Goal: Task Accomplishment & Management: Complete application form

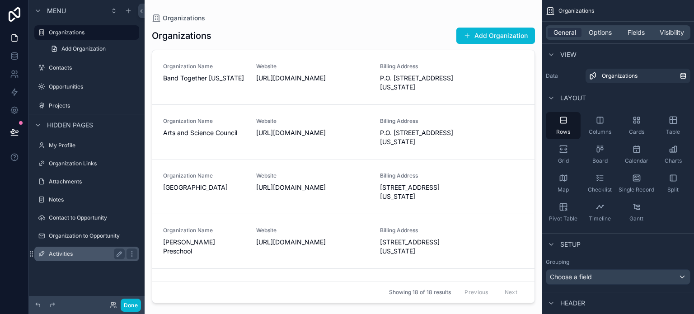
click at [71, 251] on label "Activities" at bounding box center [85, 253] width 72 height 7
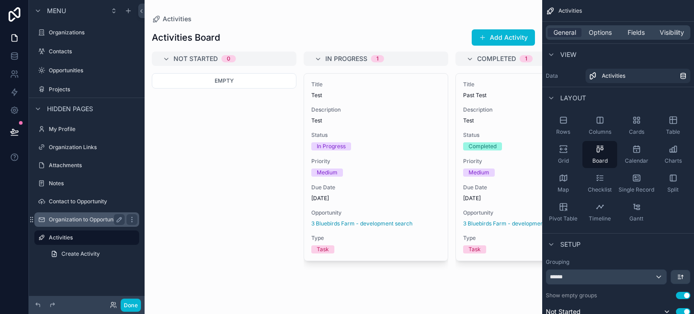
click at [69, 221] on label "Organization to Opportunity" at bounding box center [85, 219] width 72 height 7
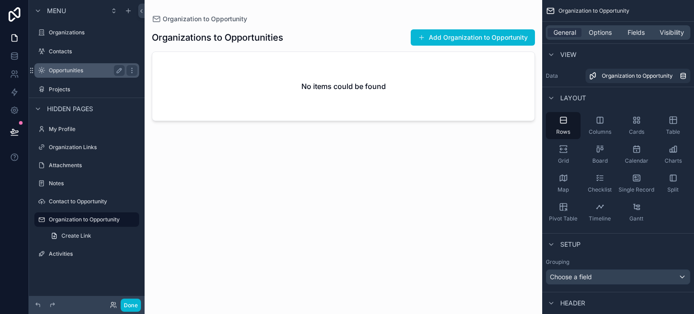
click at [73, 71] on label "Opportunities" at bounding box center [85, 70] width 72 height 7
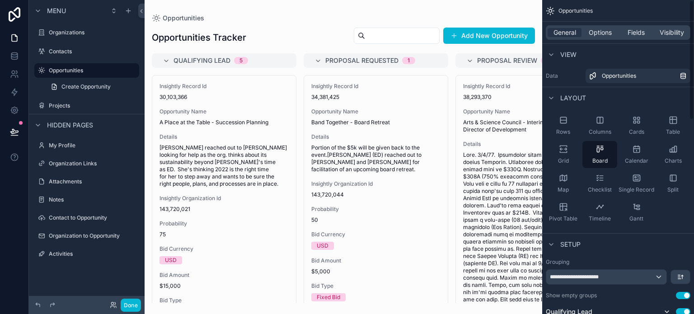
click at [503, 39] on div "scrollable content" at bounding box center [344, 157] width 398 height 314
click at [501, 36] on button "Add New Opportunity" at bounding box center [490, 36] width 92 height 16
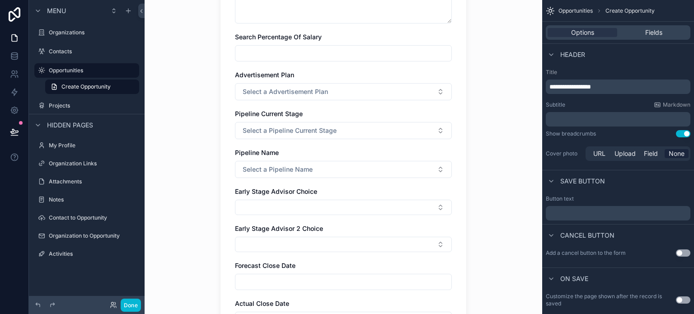
scroll to position [543, 0]
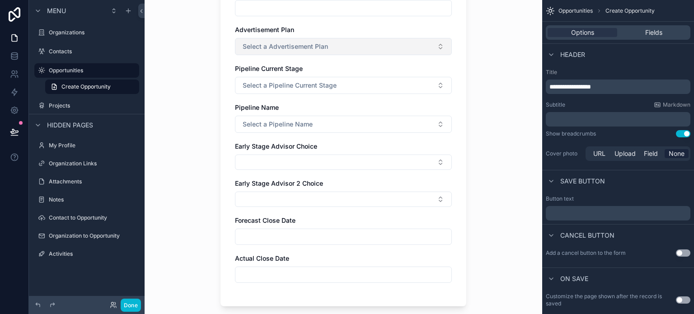
click at [307, 50] on span "Select a Advertisement Plan" at bounding box center [285, 46] width 85 height 9
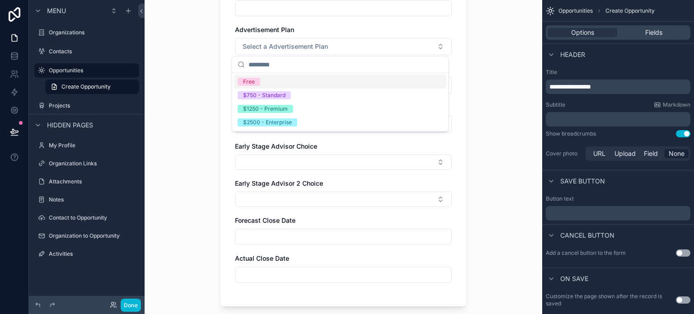
click at [480, 58] on div "Opportunities Create Opportunity Create Opportunity Opportunity Details and Pro…" at bounding box center [344, 157] width 398 height 314
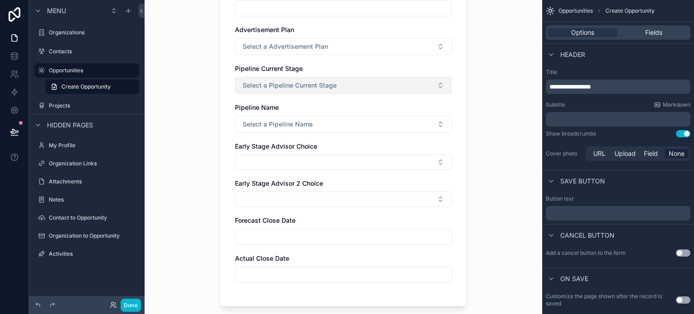
click at [375, 86] on button "Select a Pipeline Current Stage" at bounding box center [343, 85] width 217 height 17
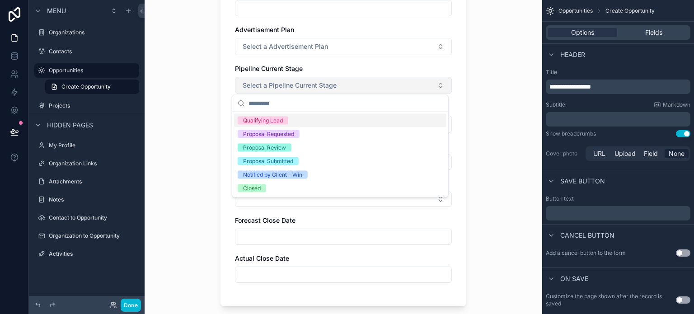
click at [375, 86] on button "Select a Pipeline Current Stage" at bounding box center [343, 85] width 217 height 17
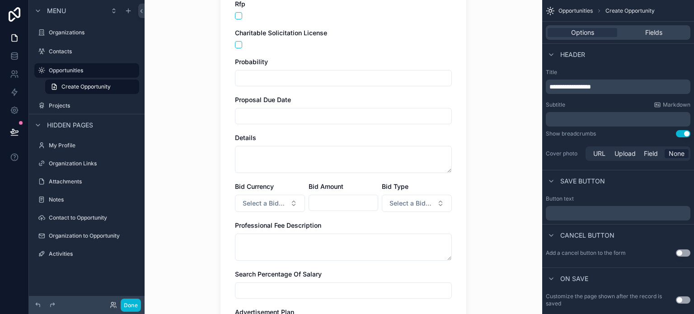
scroll to position [0, 0]
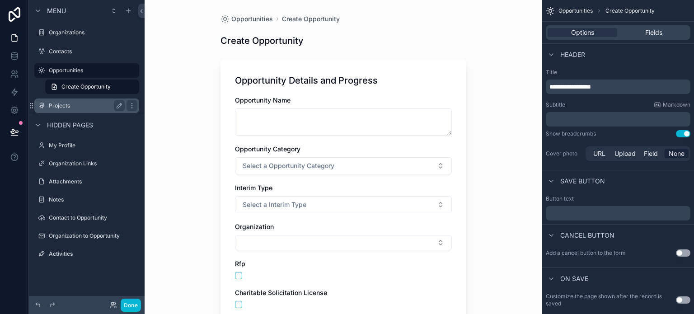
click at [71, 104] on label "Projects" at bounding box center [85, 105] width 72 height 7
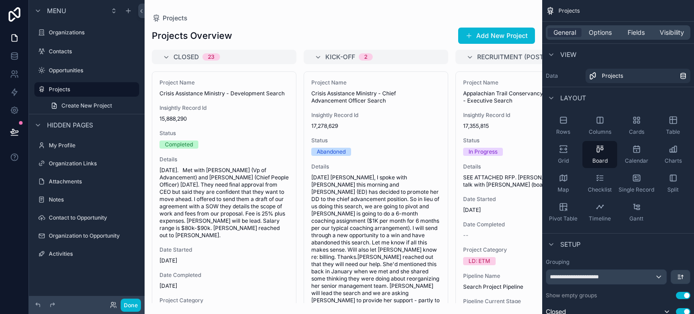
drag, startPoint x: 446, startPoint y: 117, endPoint x: 441, endPoint y: 140, distance: 23.9
click at [441, 140] on div "scrollable content" at bounding box center [344, 157] width 398 height 314
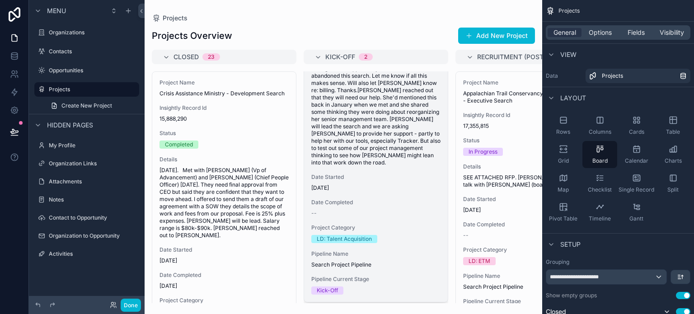
scroll to position [226, 0]
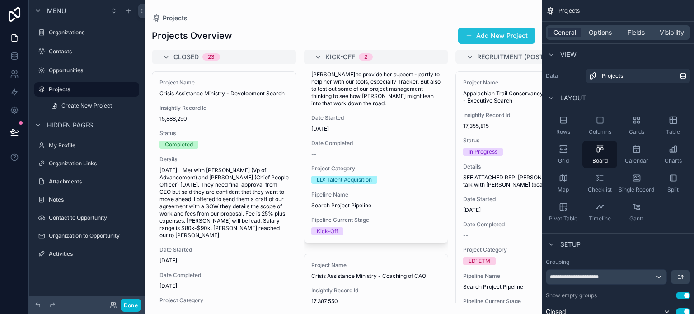
click at [509, 33] on button "Add New Project" at bounding box center [496, 36] width 77 height 16
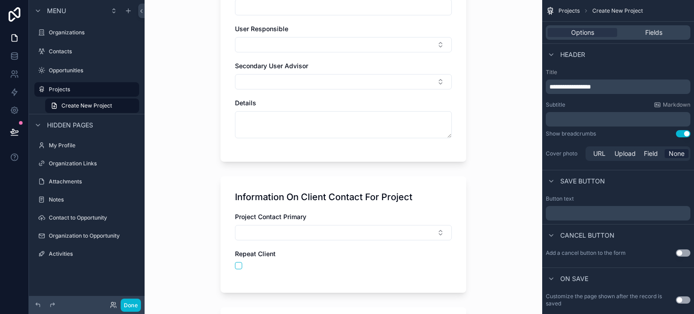
scroll to position [317, 0]
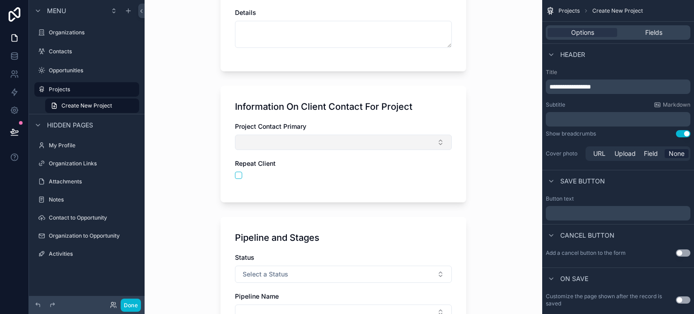
click at [439, 142] on button "Select Button" at bounding box center [343, 142] width 217 height 15
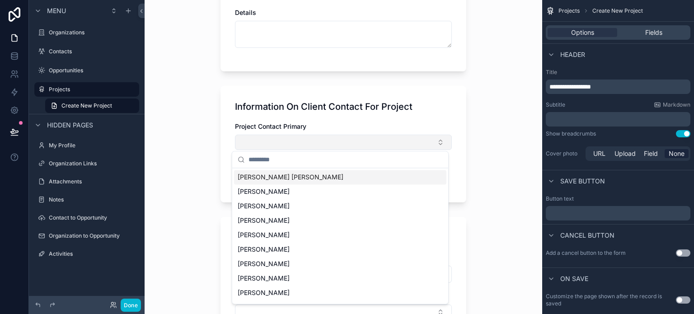
click at [439, 142] on button "Select Button" at bounding box center [343, 142] width 217 height 15
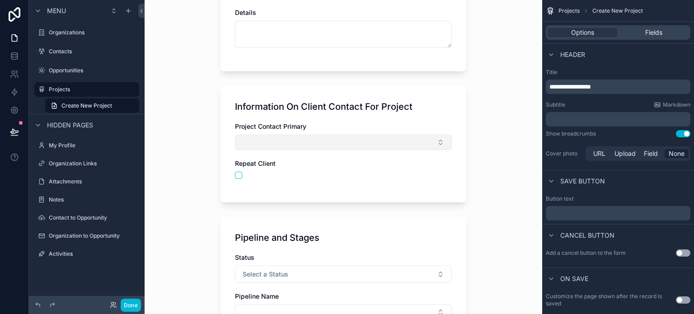
click at [439, 138] on button "Select Button" at bounding box center [343, 142] width 217 height 15
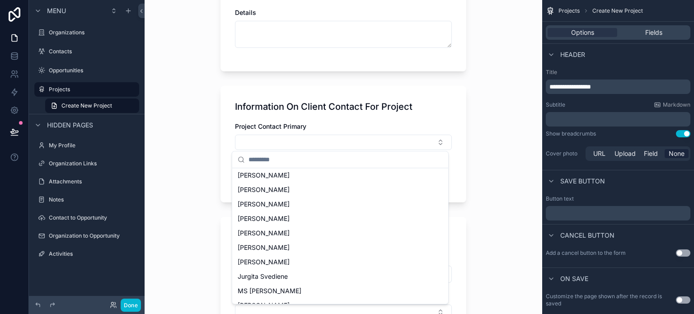
scroll to position [0, 0]
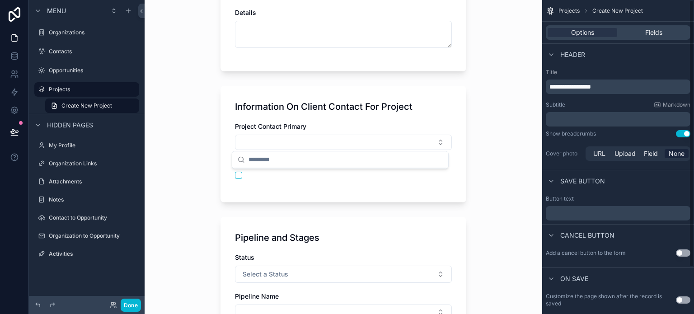
click at [530, 144] on div "Projects Create New Project Create New Project Project Details Project Name RFP…" at bounding box center [344, 157] width 398 height 314
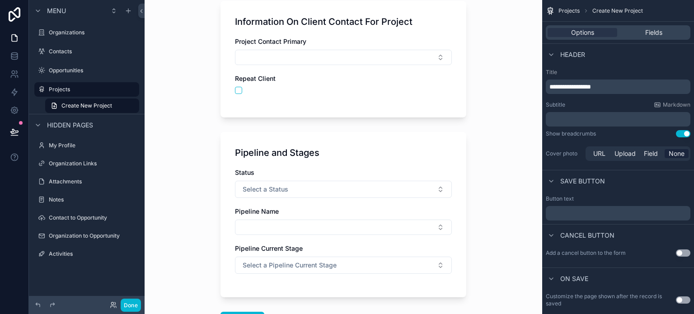
scroll to position [407, 0]
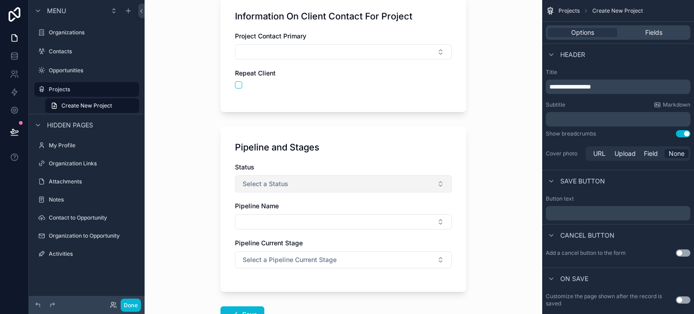
click at [413, 189] on button "Select a Status" at bounding box center [343, 183] width 217 height 17
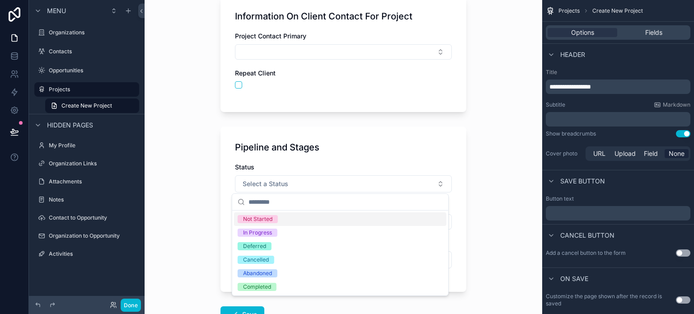
click at [472, 177] on div "Projects Create New Project Create New Project Project Details Project Name RFP…" at bounding box center [344, 157] width 398 height 314
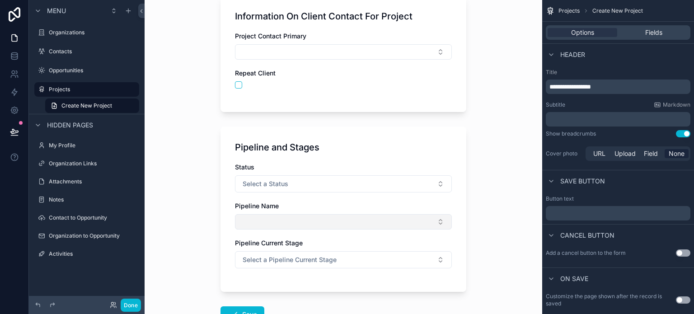
click at [403, 218] on button "Select Button" at bounding box center [343, 221] width 217 height 15
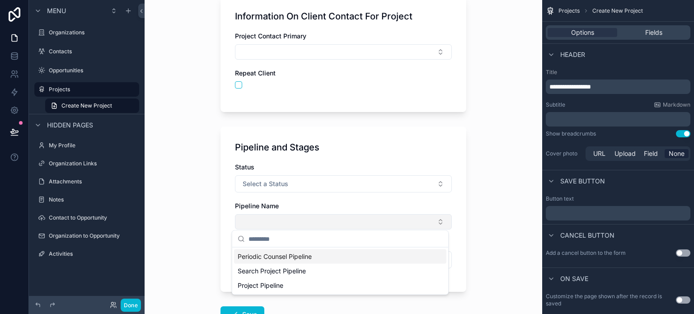
click at [403, 218] on button "Select Button" at bounding box center [343, 221] width 217 height 15
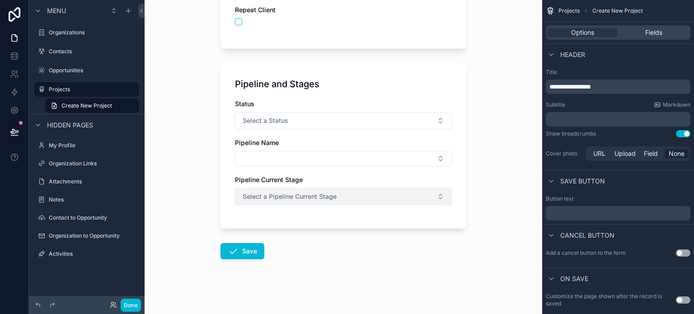
scroll to position [472, 0]
click at [386, 199] on button "Select a Pipeline Current Stage" at bounding box center [343, 194] width 217 height 17
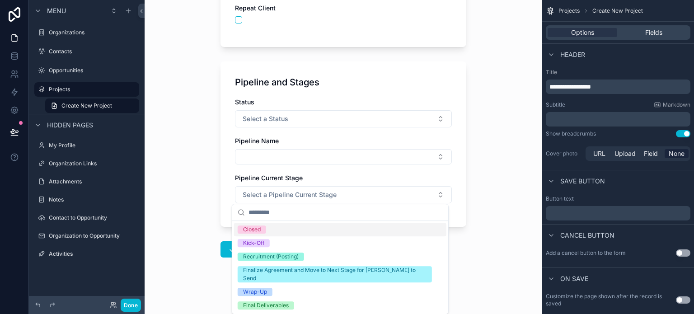
click at [485, 181] on div "Projects Create New Project Create New Project Project Details Project Name RFP…" at bounding box center [344, 157] width 398 height 314
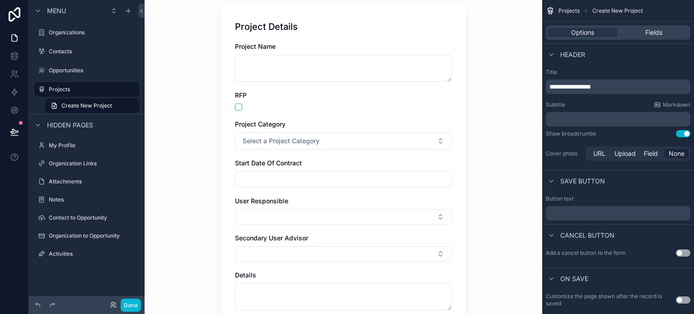
scroll to position [0, 0]
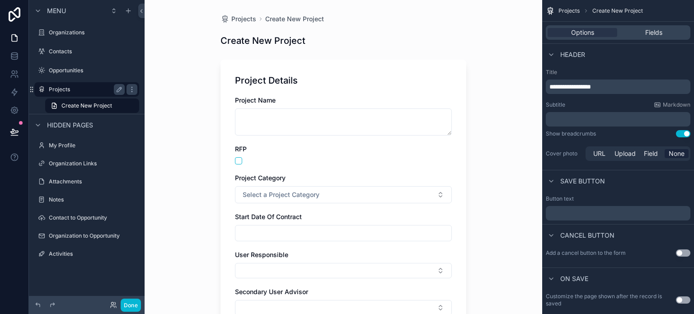
click at [66, 90] on label "Projects" at bounding box center [85, 89] width 72 height 7
